Goal: Information Seeking & Learning: Learn about a topic

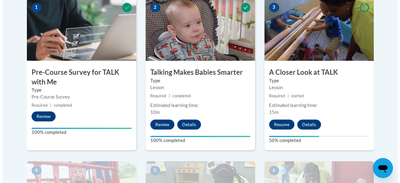
scroll to position [220, 0]
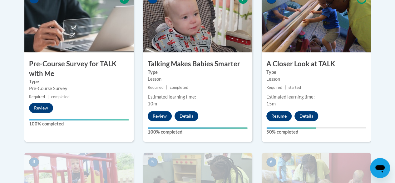
click at [279, 110] on div "3 A Closer Look at TALK Type Lesson Required | started Estimated learning time:…" at bounding box center [316, 66] width 109 height 152
click at [279, 114] on button "Resume" at bounding box center [278, 116] width 25 height 10
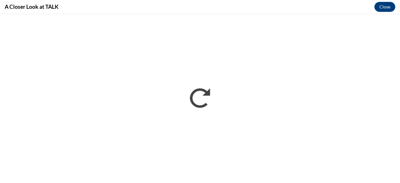
scroll to position [0, 0]
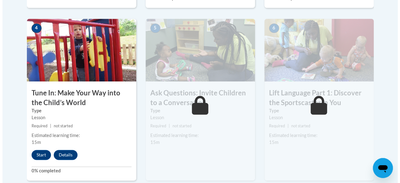
scroll to position [366, 0]
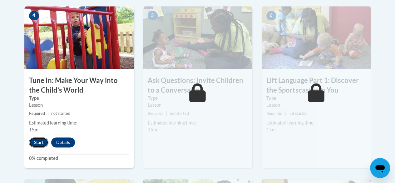
click at [38, 144] on button "Start" at bounding box center [38, 142] width 19 height 10
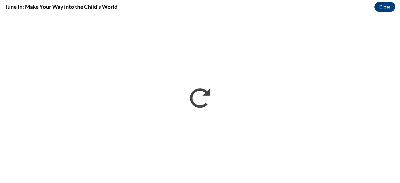
scroll to position [0, 0]
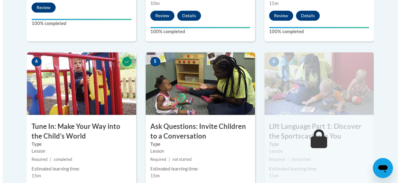
scroll to position [342, 0]
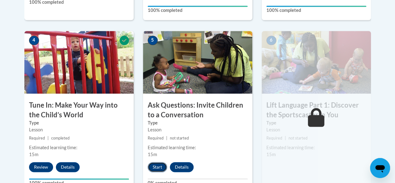
click at [156, 167] on button "Start" at bounding box center [157, 167] width 19 height 10
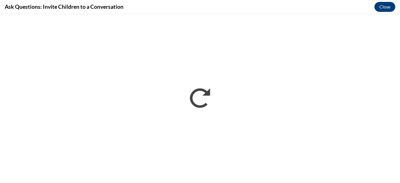
scroll to position [0, 0]
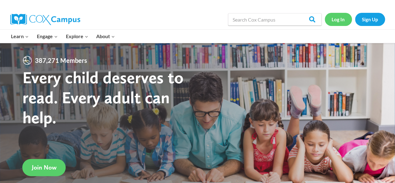
click at [339, 17] on link "Log In" at bounding box center [338, 19] width 27 height 13
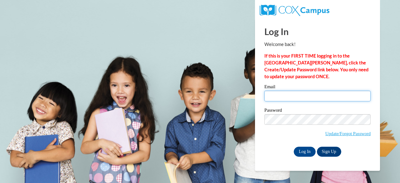
click at [295, 95] on input "Email" at bounding box center [317, 96] width 106 height 11
type input "faztwo@verizon.net"
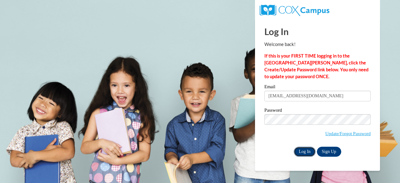
click at [303, 149] on input "Log In" at bounding box center [305, 151] width 22 height 10
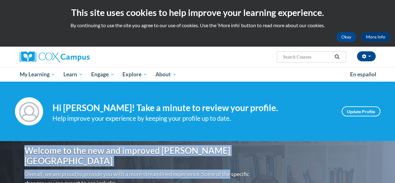
click at [395, 151] on html "This site uses cookies to help improve your learning experience. By continuing …" at bounding box center [197, 91] width 395 height 183
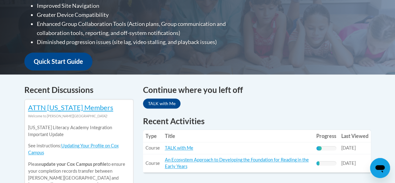
scroll to position [233, 0]
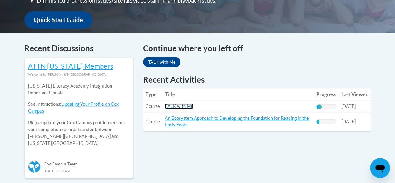
click at [167, 108] on link "TALK with Me" at bounding box center [179, 105] width 28 height 5
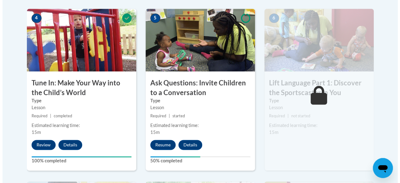
scroll to position [372, 0]
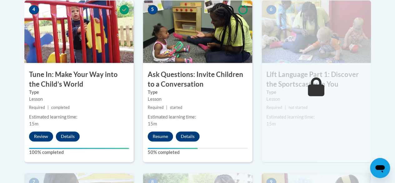
click at [176, 119] on div "Estimated learning time:" at bounding box center [198, 116] width 100 height 7
click at [161, 137] on button "Resume" at bounding box center [160, 136] width 25 height 10
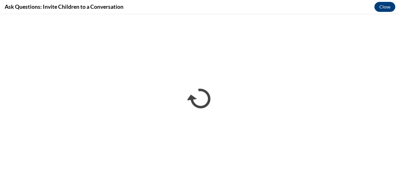
scroll to position [0, 0]
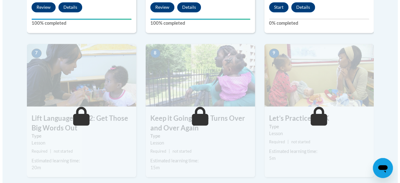
scroll to position [451, 0]
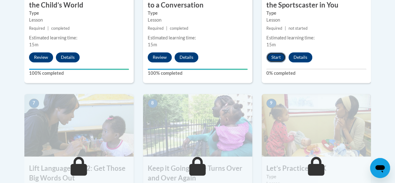
click at [279, 55] on button "Start" at bounding box center [275, 57] width 19 height 10
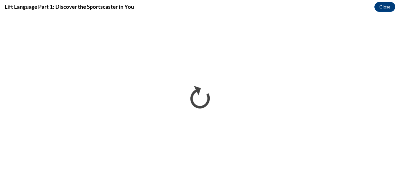
scroll to position [0, 0]
click at [395, 13] on div "Lift Language Part 1: Discover the Sportscaster in You Close" at bounding box center [200, 7] width 400 height 14
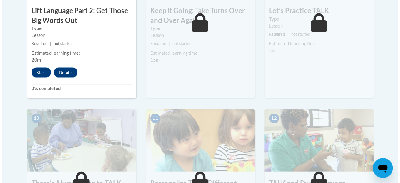
scroll to position [588, 0]
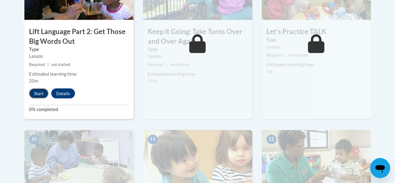
click at [30, 93] on button "Start" at bounding box center [38, 93] width 19 height 10
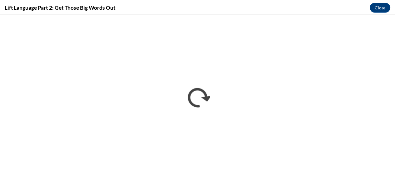
scroll to position [0, 0]
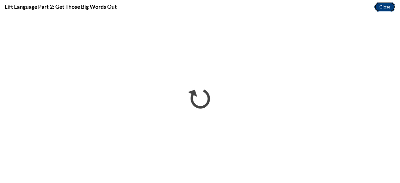
click at [379, 7] on button "Close" at bounding box center [384, 7] width 21 height 10
